Goal: Navigation & Orientation: Go to known website

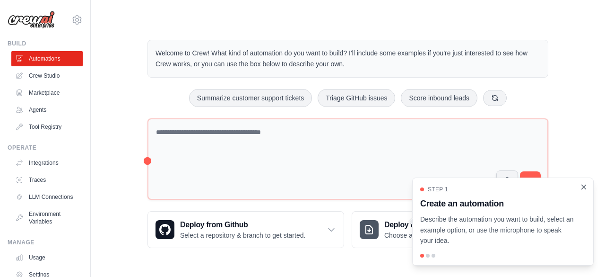
click at [583, 189] on icon "Close walkthrough" at bounding box center [584, 186] width 9 height 9
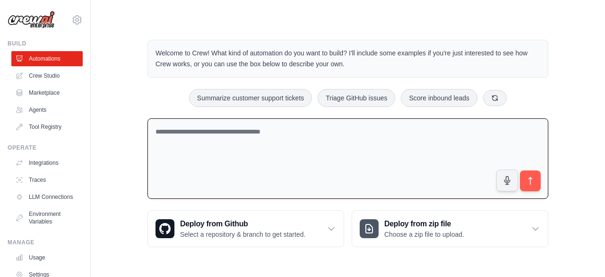
click at [216, 146] on textarea at bounding box center [348, 158] width 401 height 81
type textarea "**********"
